Goal: Task Accomplishment & Management: Use online tool/utility

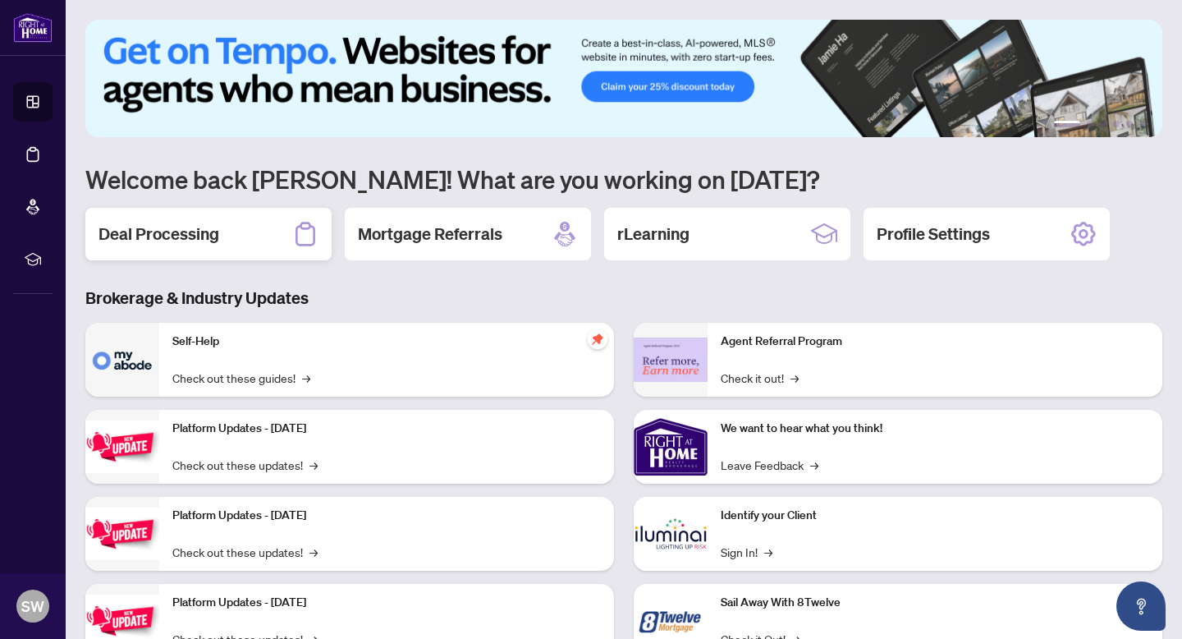
click at [186, 229] on h2 "Deal Processing" at bounding box center [159, 234] width 121 height 23
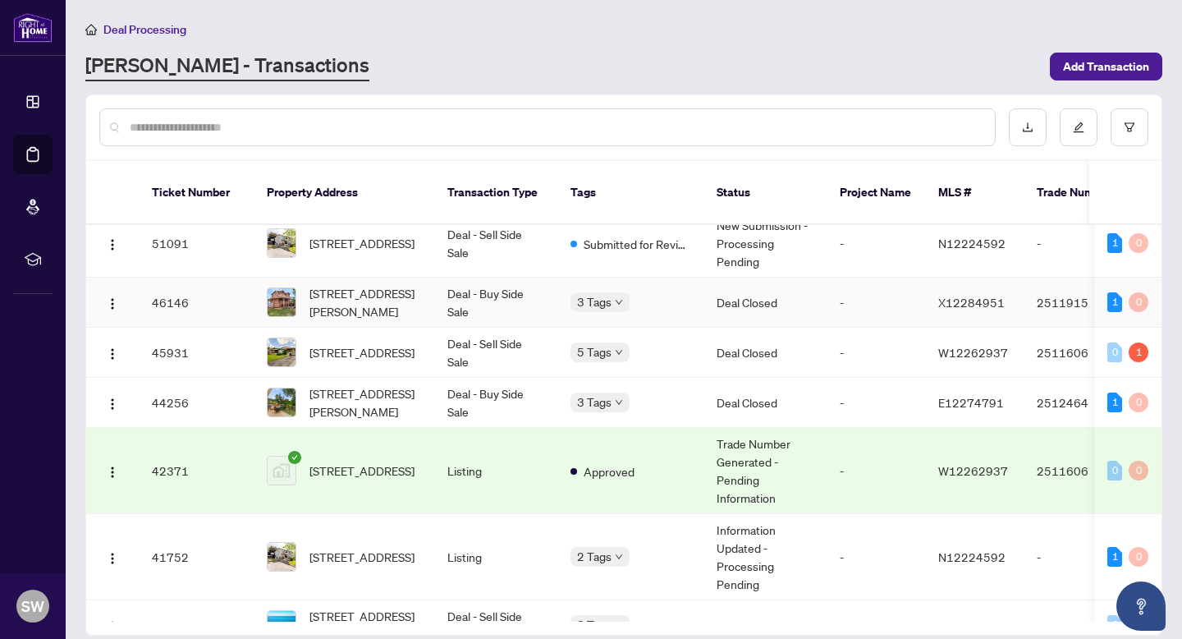
scroll to position [16, 0]
click at [507, 378] on td "Deal - Buy Side Sale" at bounding box center [495, 402] width 123 height 50
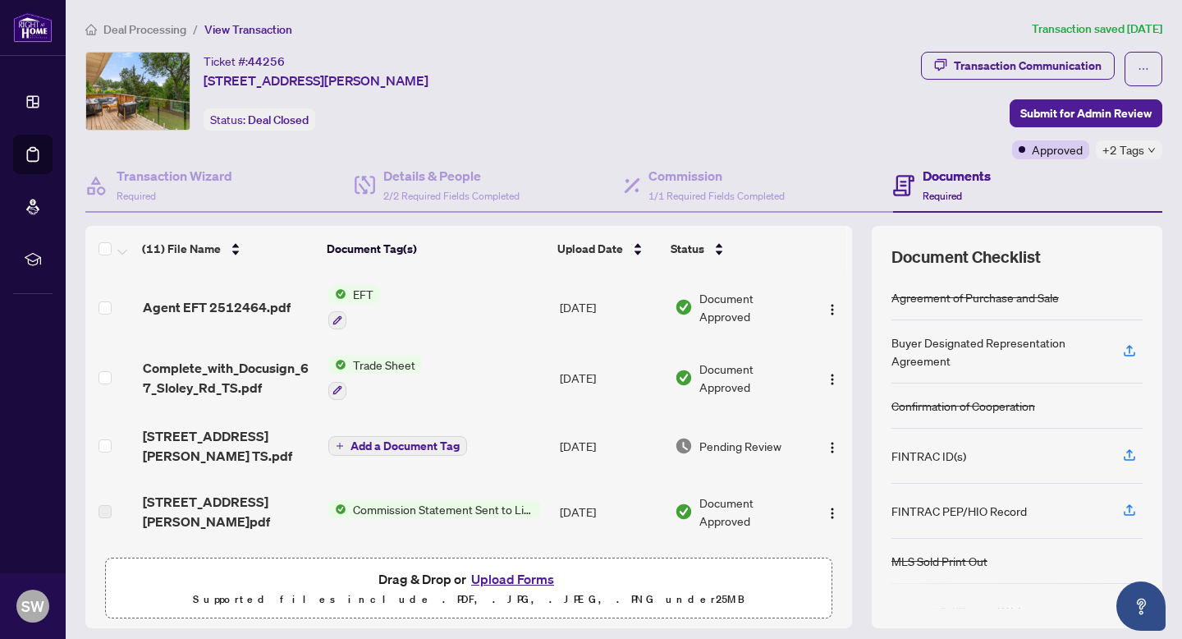
click at [367, 292] on span "EFT" at bounding box center [364, 294] width 34 height 18
click at [339, 378] on span "EFT" at bounding box center [352, 374] width 181 height 18
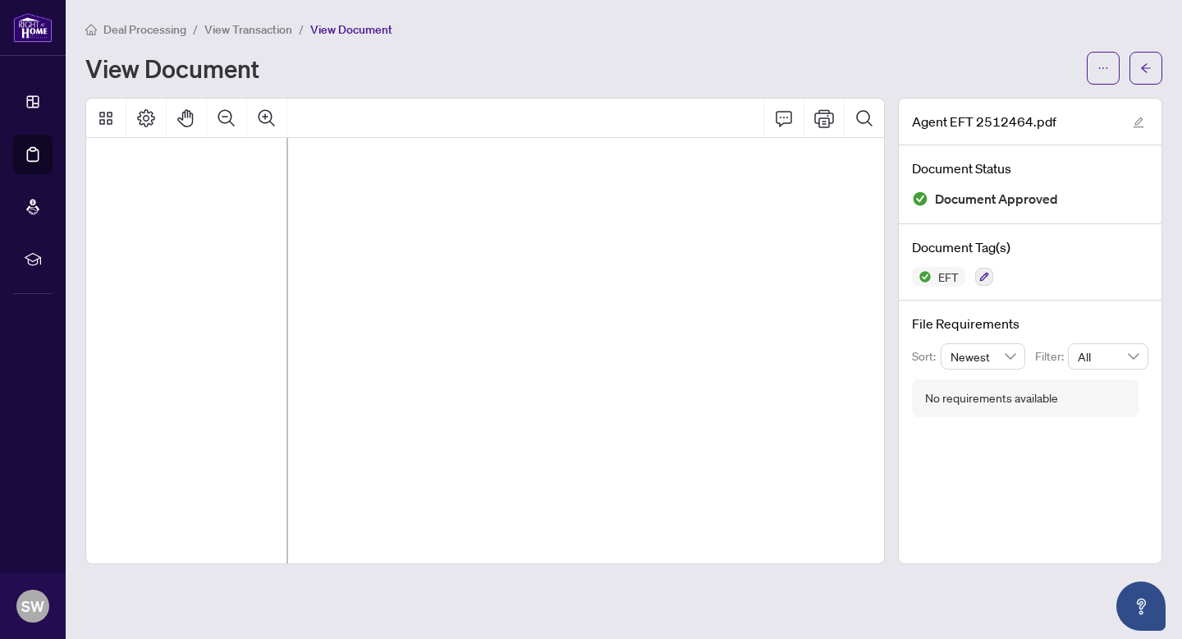
scroll to position [89, 446]
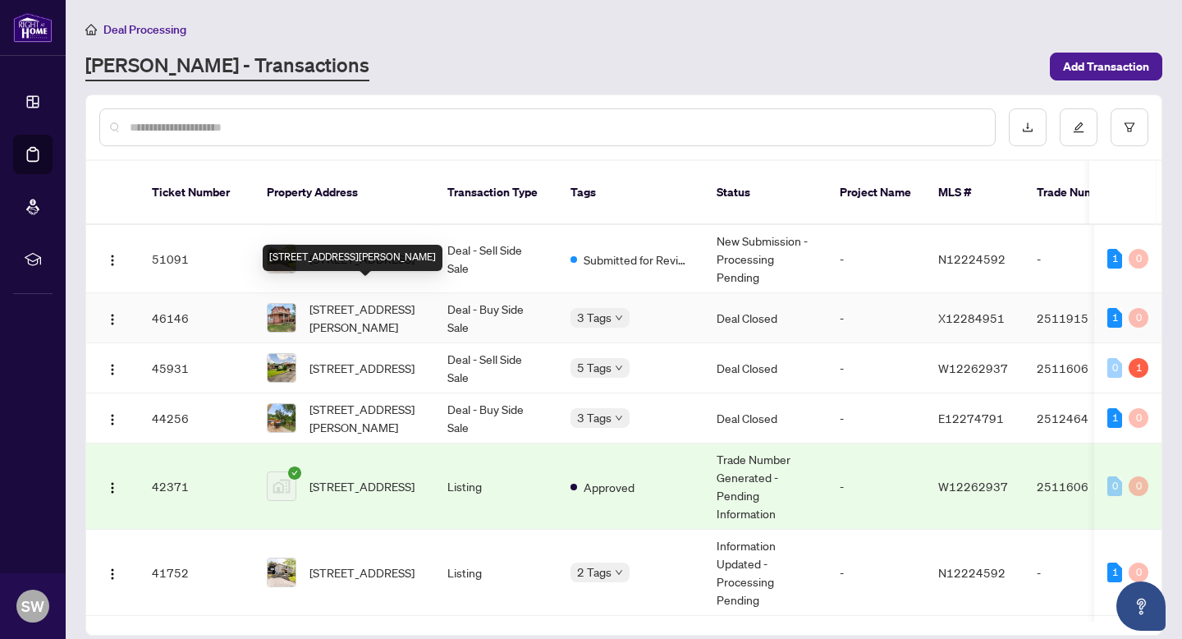
click at [401, 308] on span "118 Outlet Rd, Prince Edward County, Ontario K0K 1P0, Canada" at bounding box center [366, 318] width 112 height 36
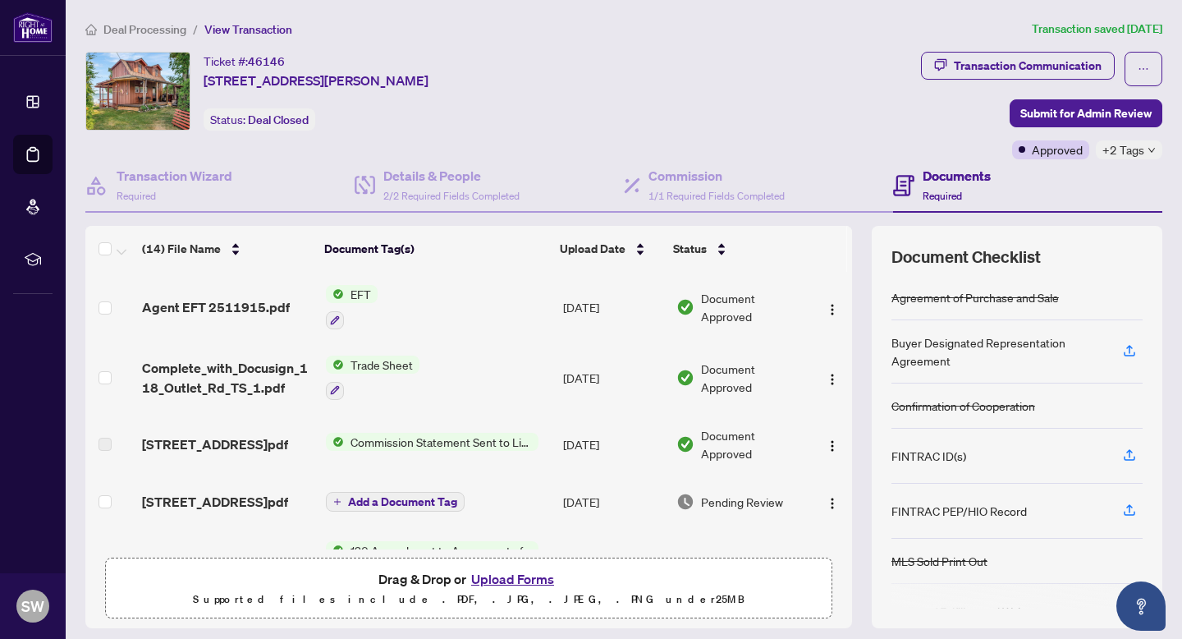
click at [360, 288] on span "EFT" at bounding box center [361, 294] width 34 height 18
click at [366, 378] on span "EFT" at bounding box center [349, 374] width 181 height 18
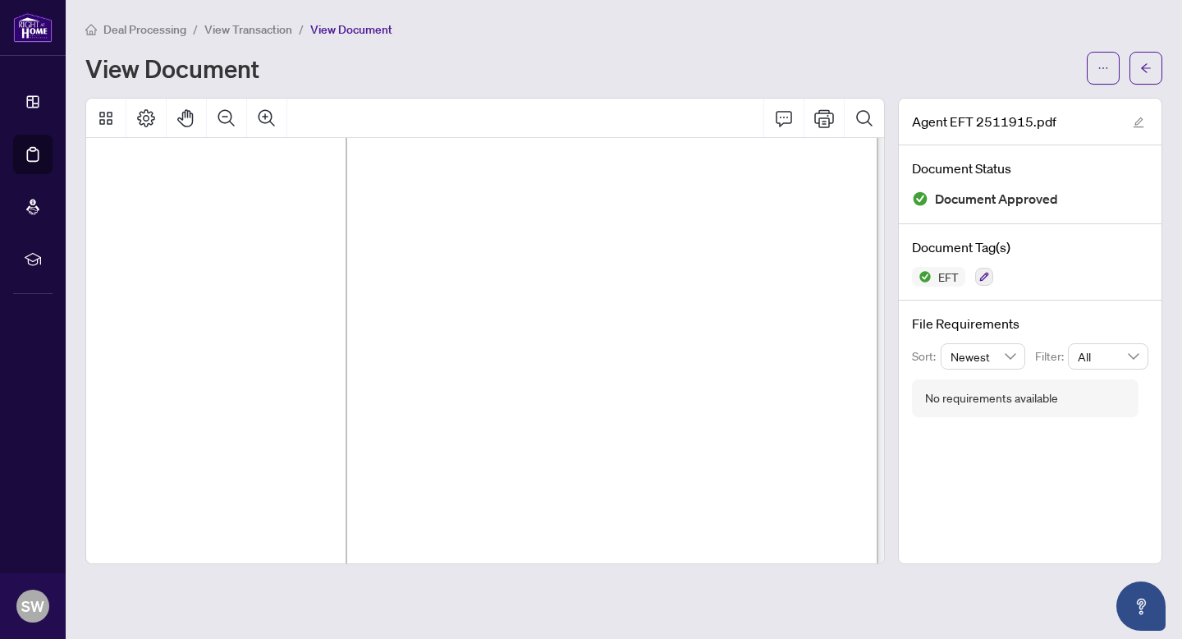
scroll to position [65, 378]
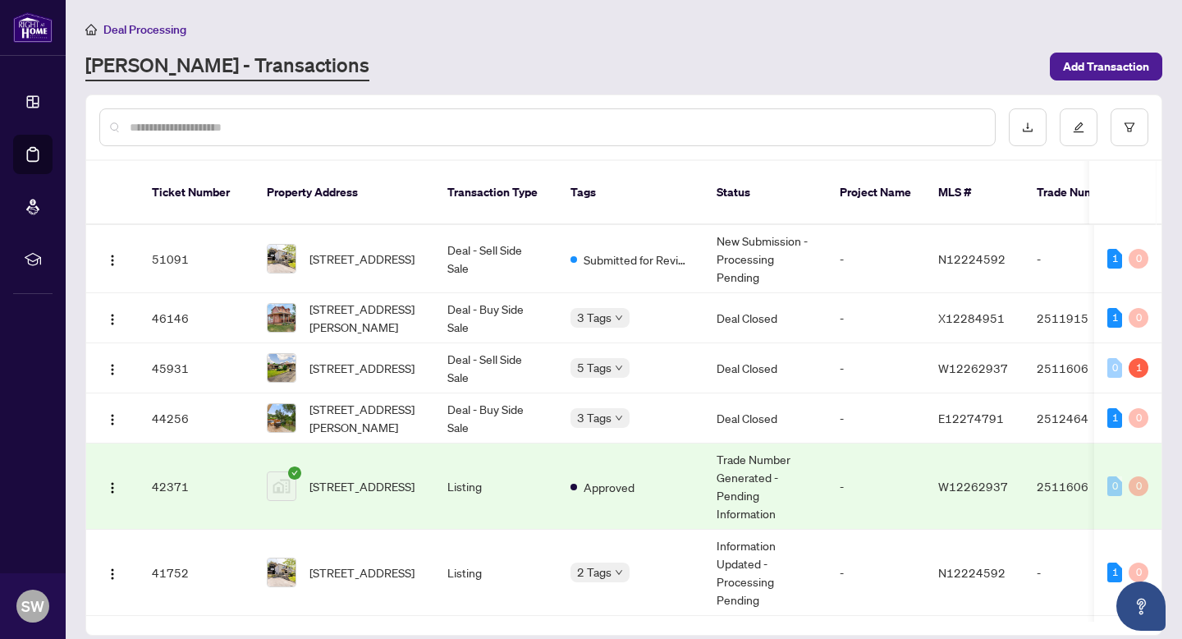
click at [167, 30] on span "Deal Processing" at bounding box center [144, 29] width 83 height 15
click at [519, 343] on td "Deal - Sell Side Sale" at bounding box center [495, 368] width 123 height 50
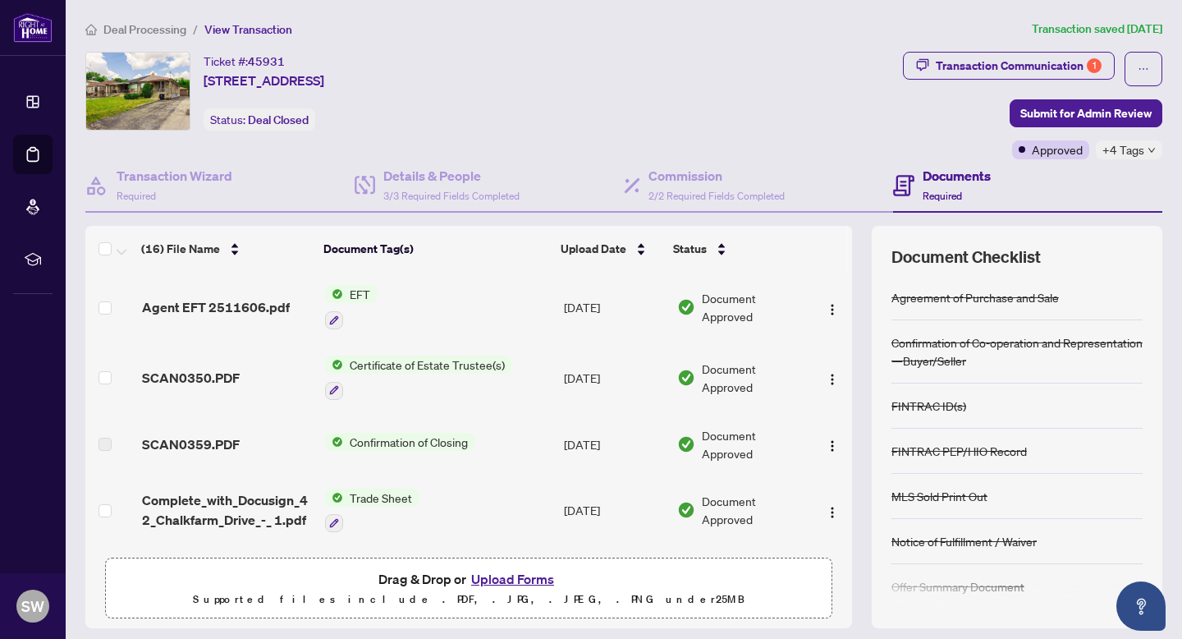
click at [363, 295] on span "EFT" at bounding box center [360, 294] width 34 height 18
click at [305, 380] on span "EFT" at bounding box center [295, 374] width 34 height 18
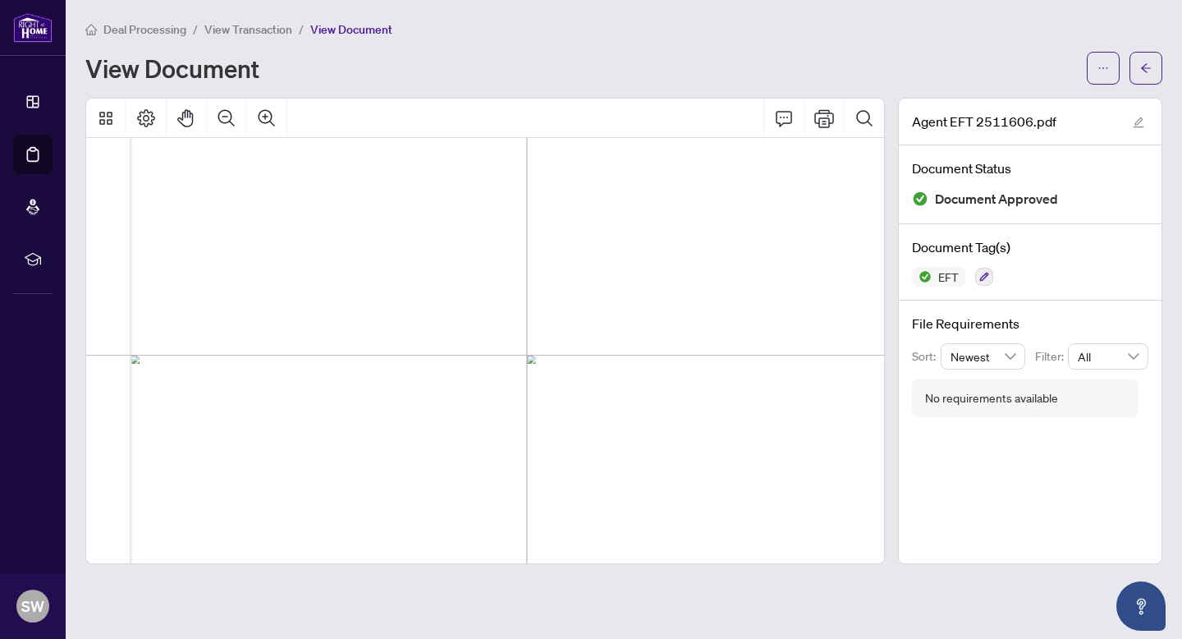
scroll to position [196, 765]
